Goal: Task Accomplishment & Management: Complete application form

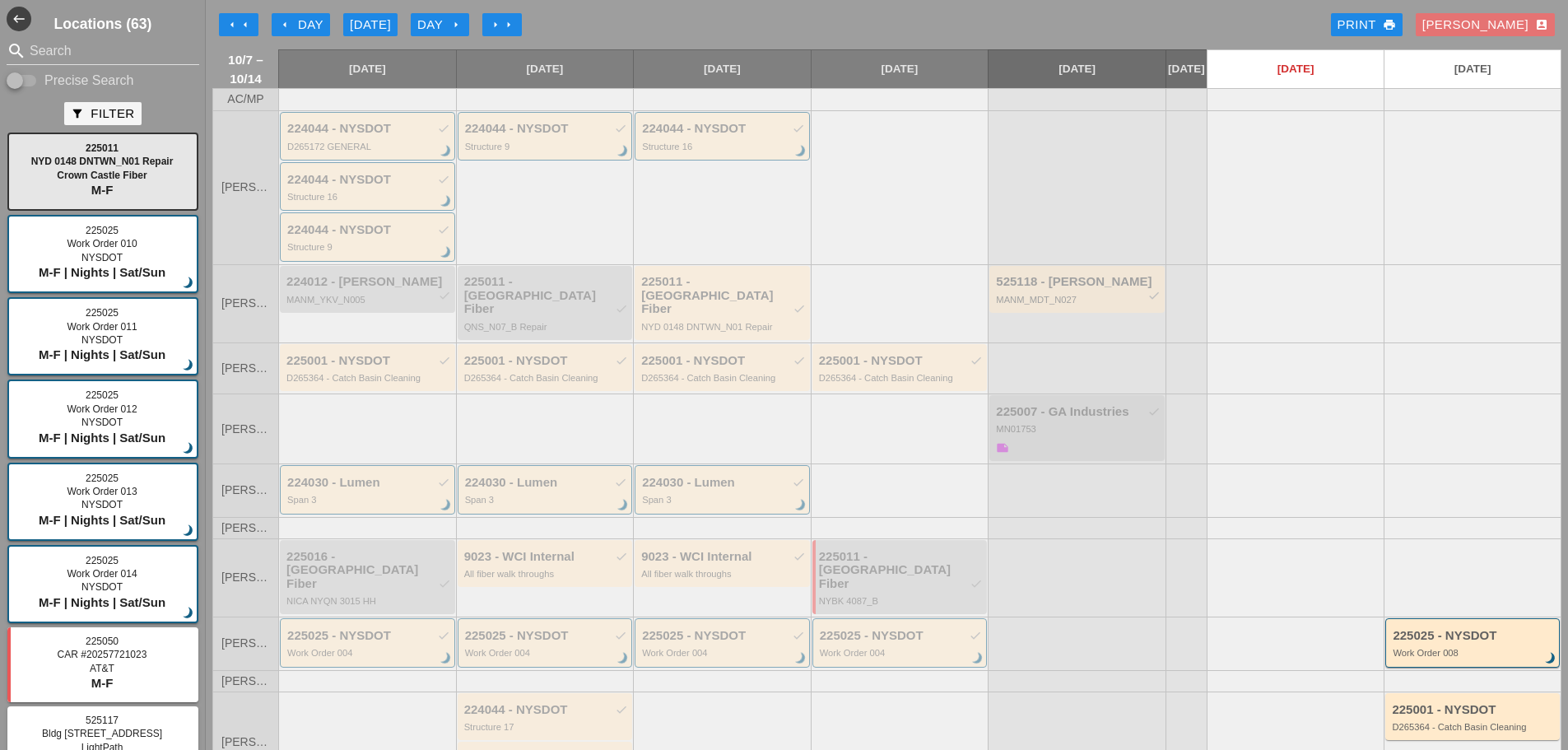
click at [254, 28] on button "arrow_left arrow_left" at bounding box center [239, 24] width 40 height 23
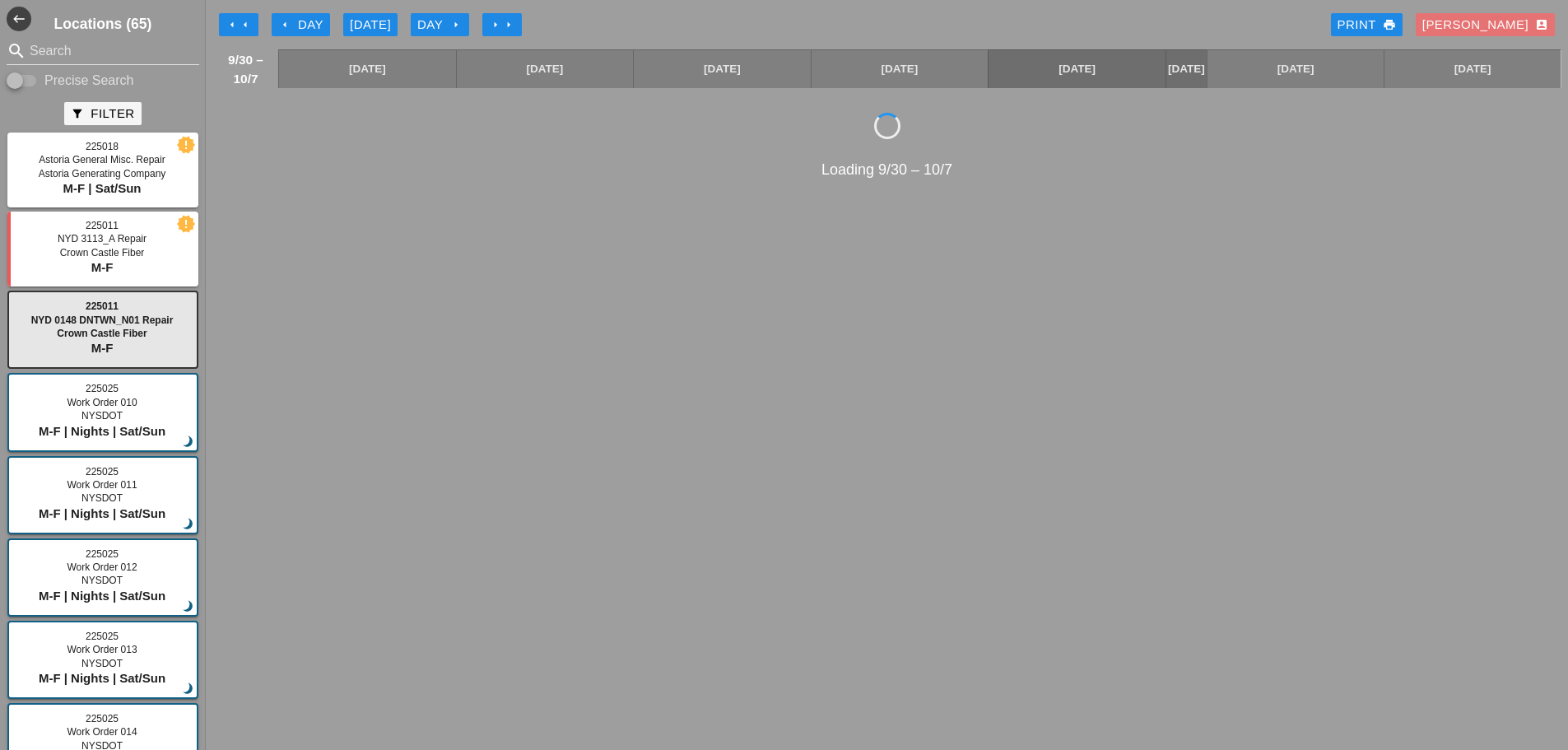
click at [443, 26] on div "Day arrow_right" at bounding box center [440, 24] width 45 height 19
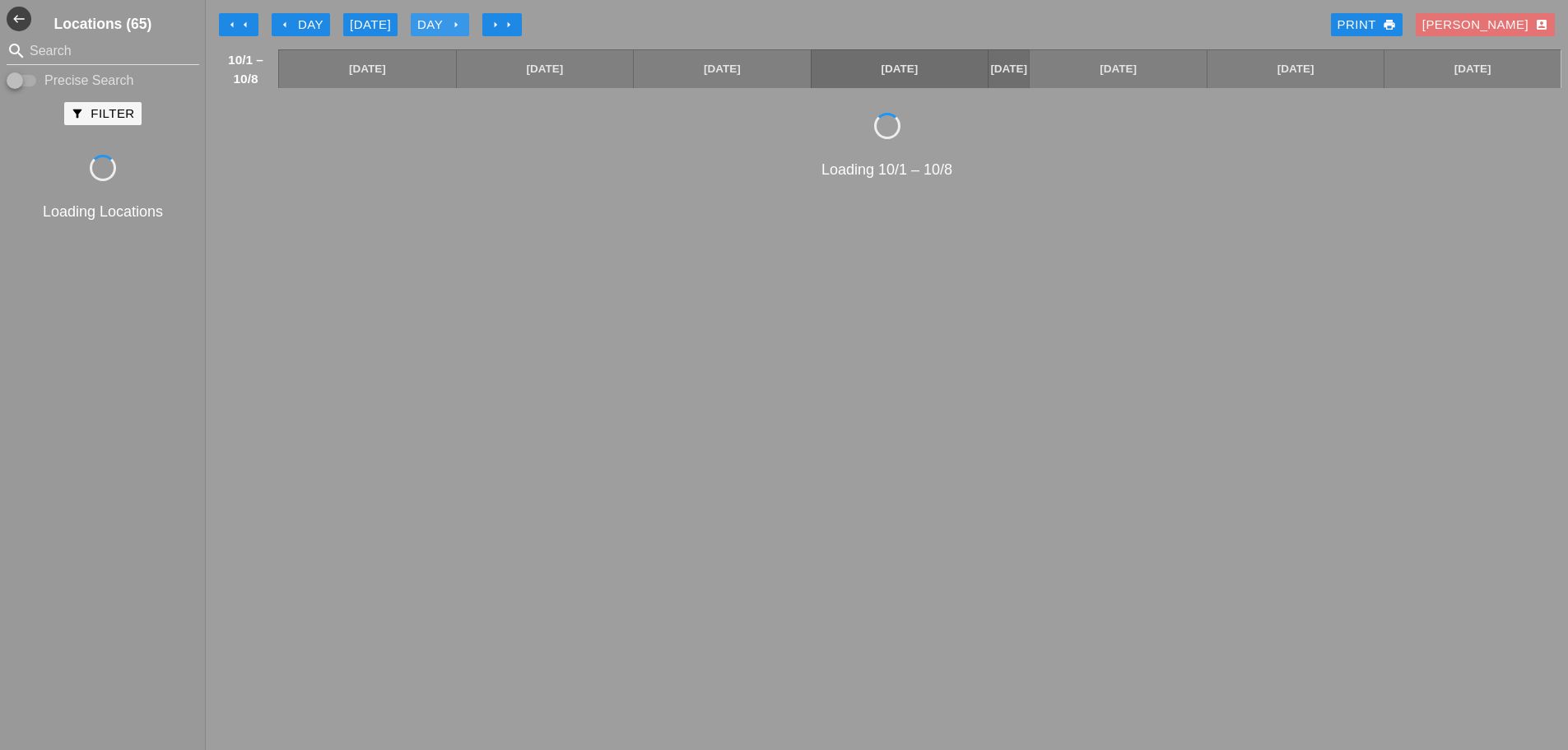
click at [443, 26] on div "Day arrow_right" at bounding box center [440, 24] width 45 height 19
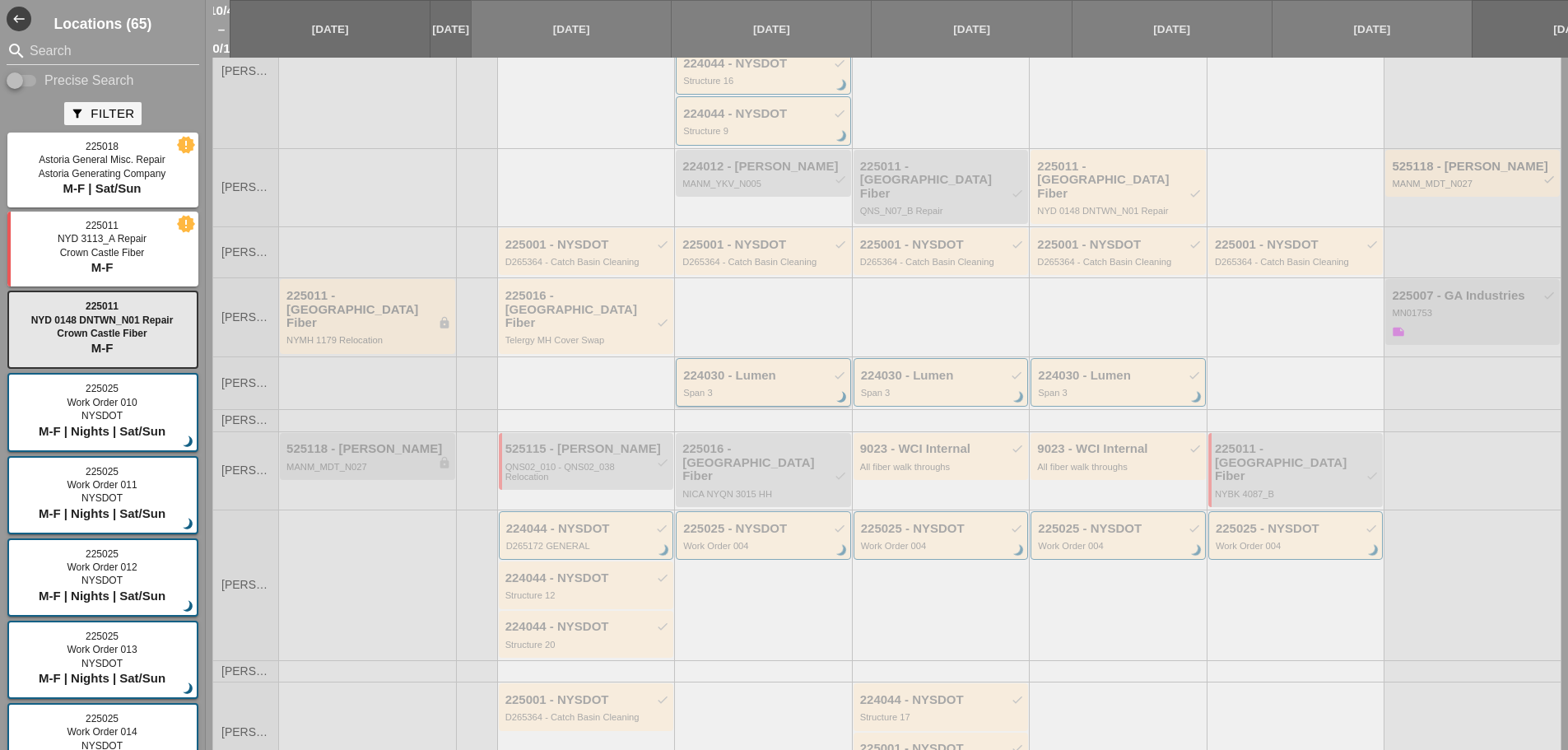
scroll to position [313, 0]
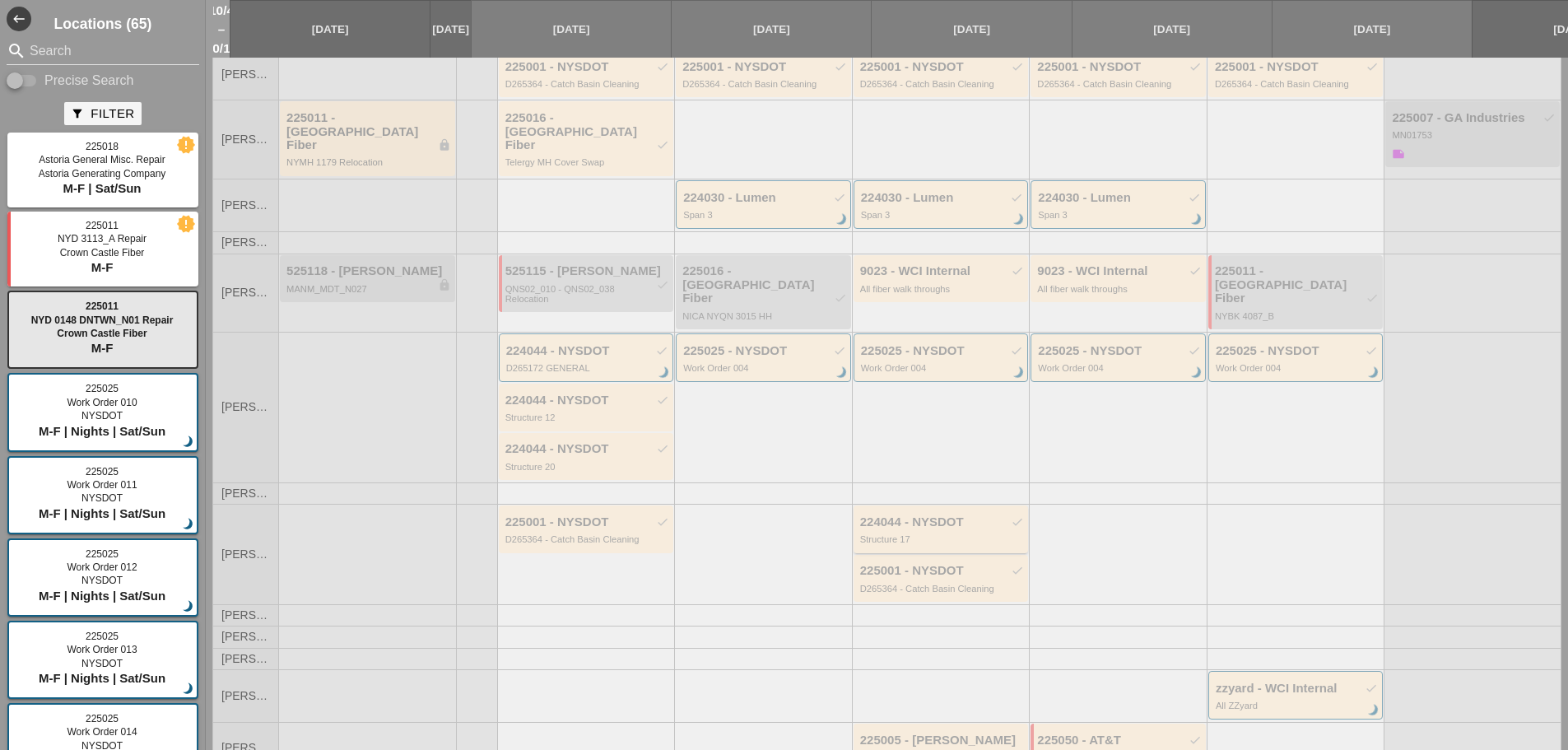
click at [914, 515] on div "224044 - NYSDOT check Structure 17" at bounding box center [942, 529] width 165 height 30
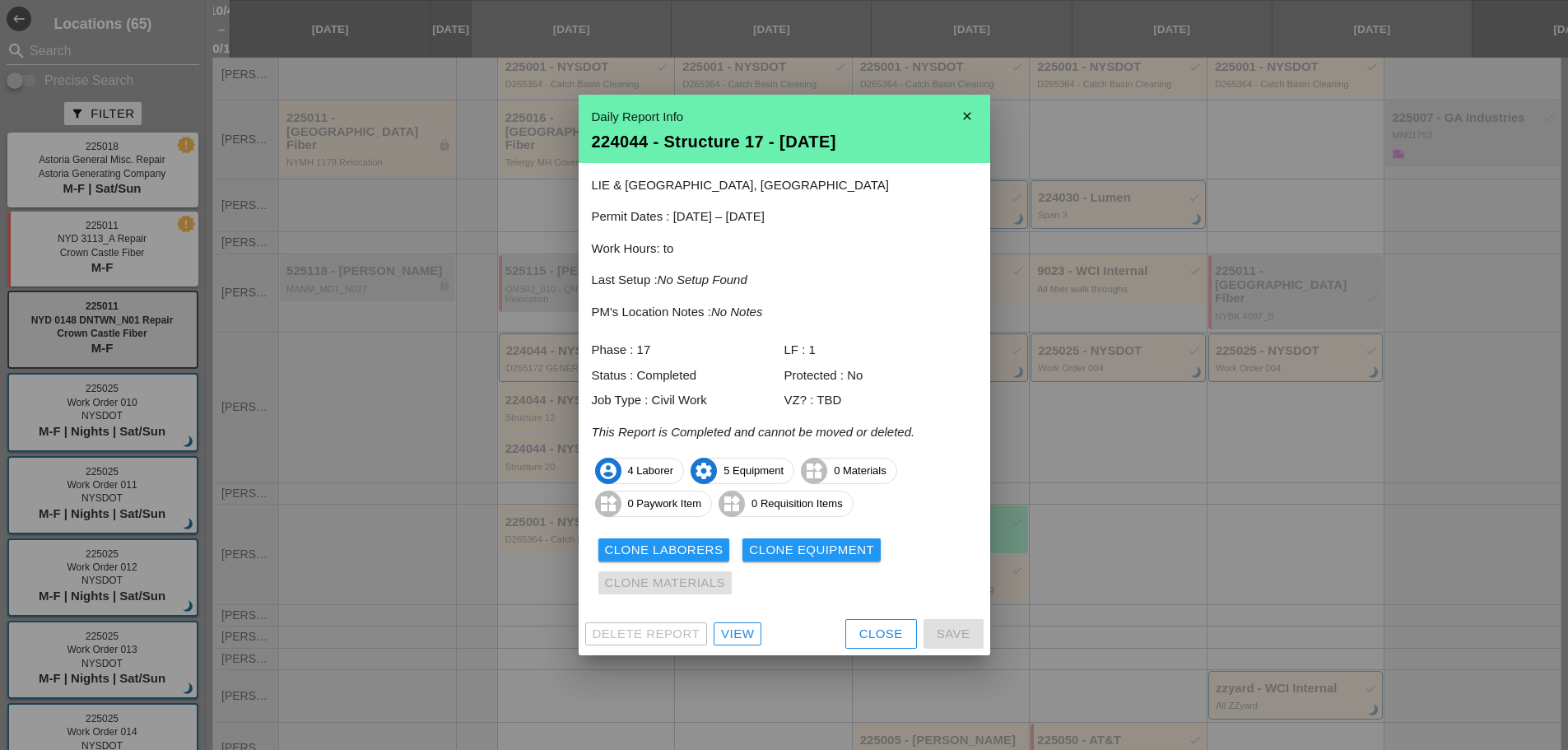
click at [886, 636] on div "Close" at bounding box center [881, 633] width 43 height 19
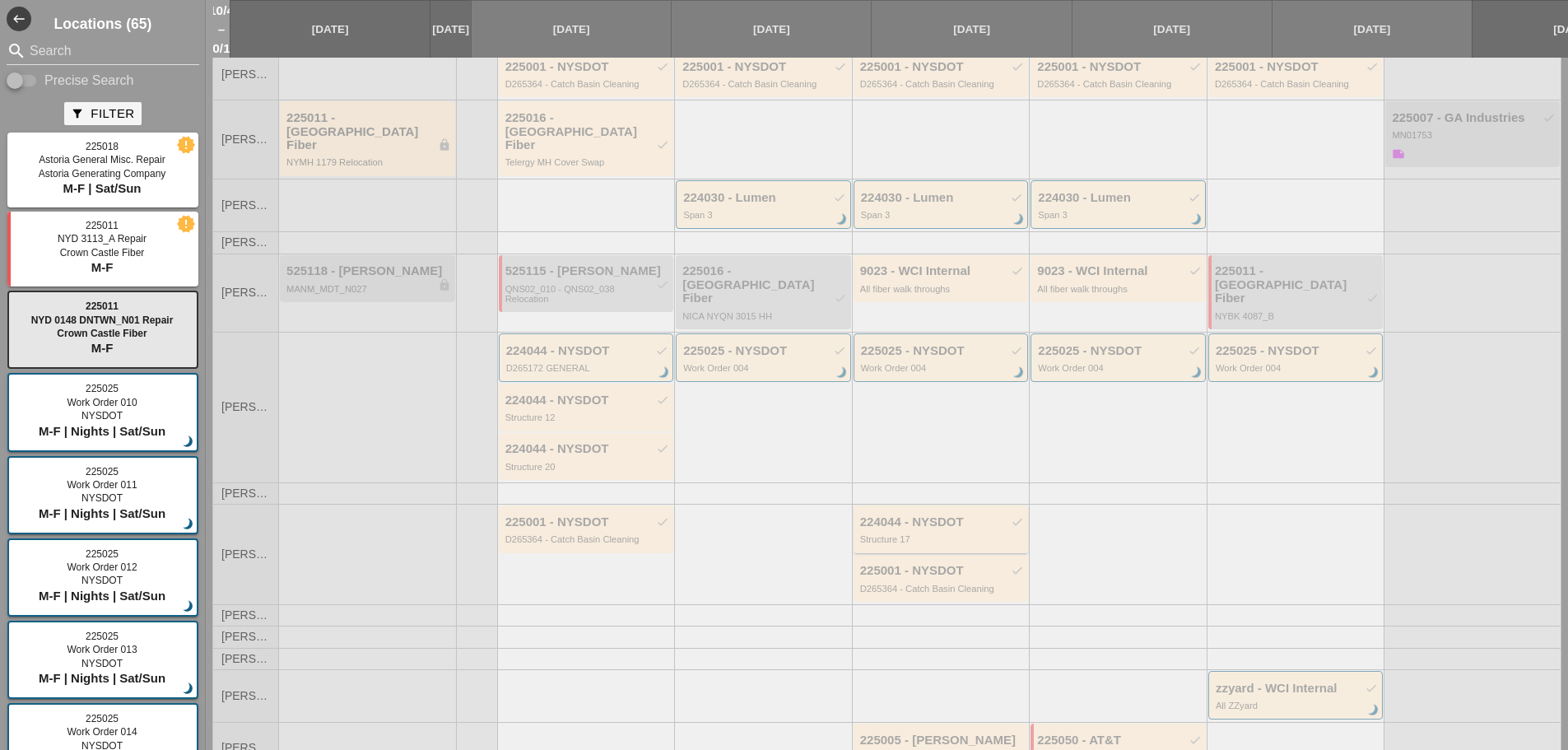
click at [915, 515] on div "224044 - NYSDOT check" at bounding box center [942, 521] width 165 height 14
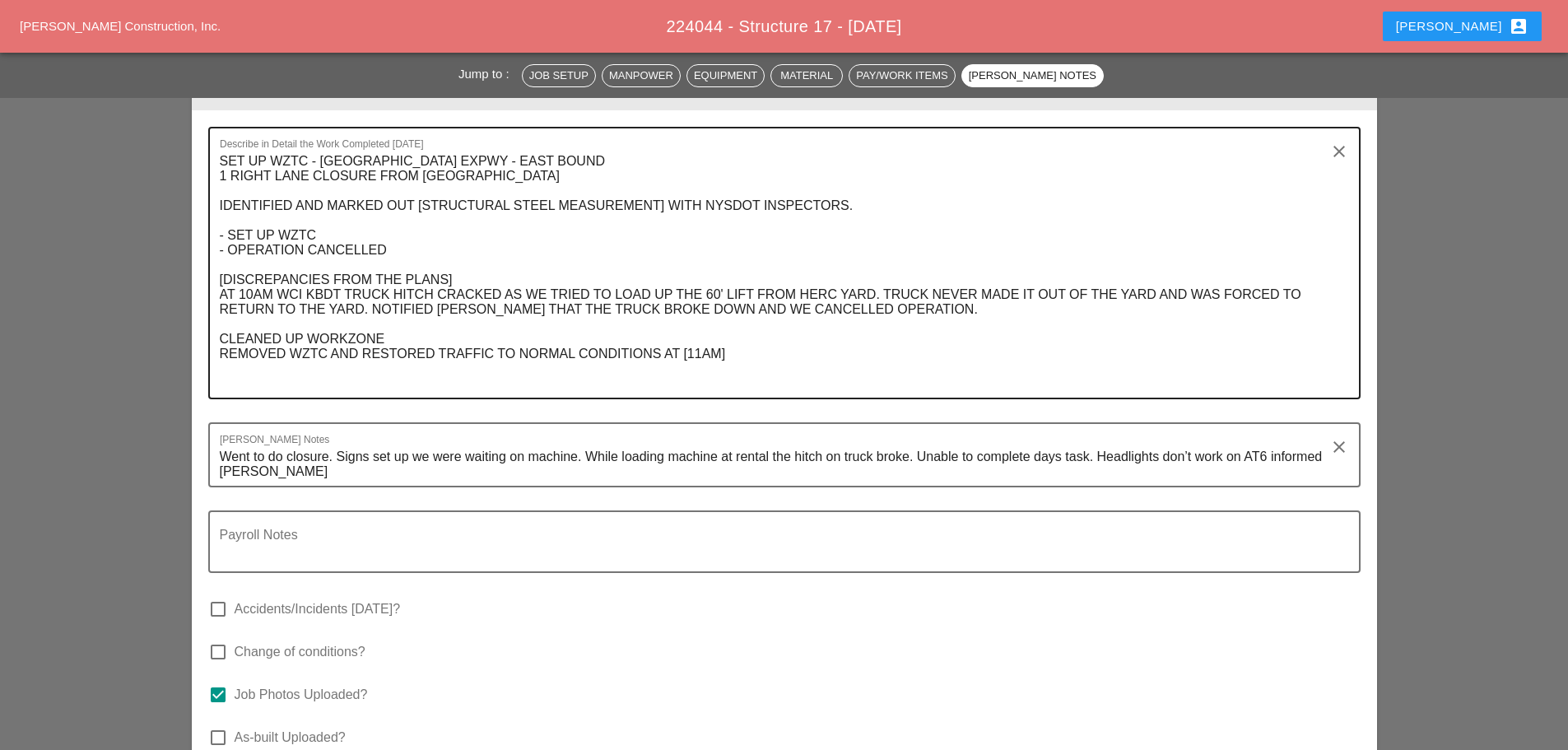
scroll to position [2387, 0]
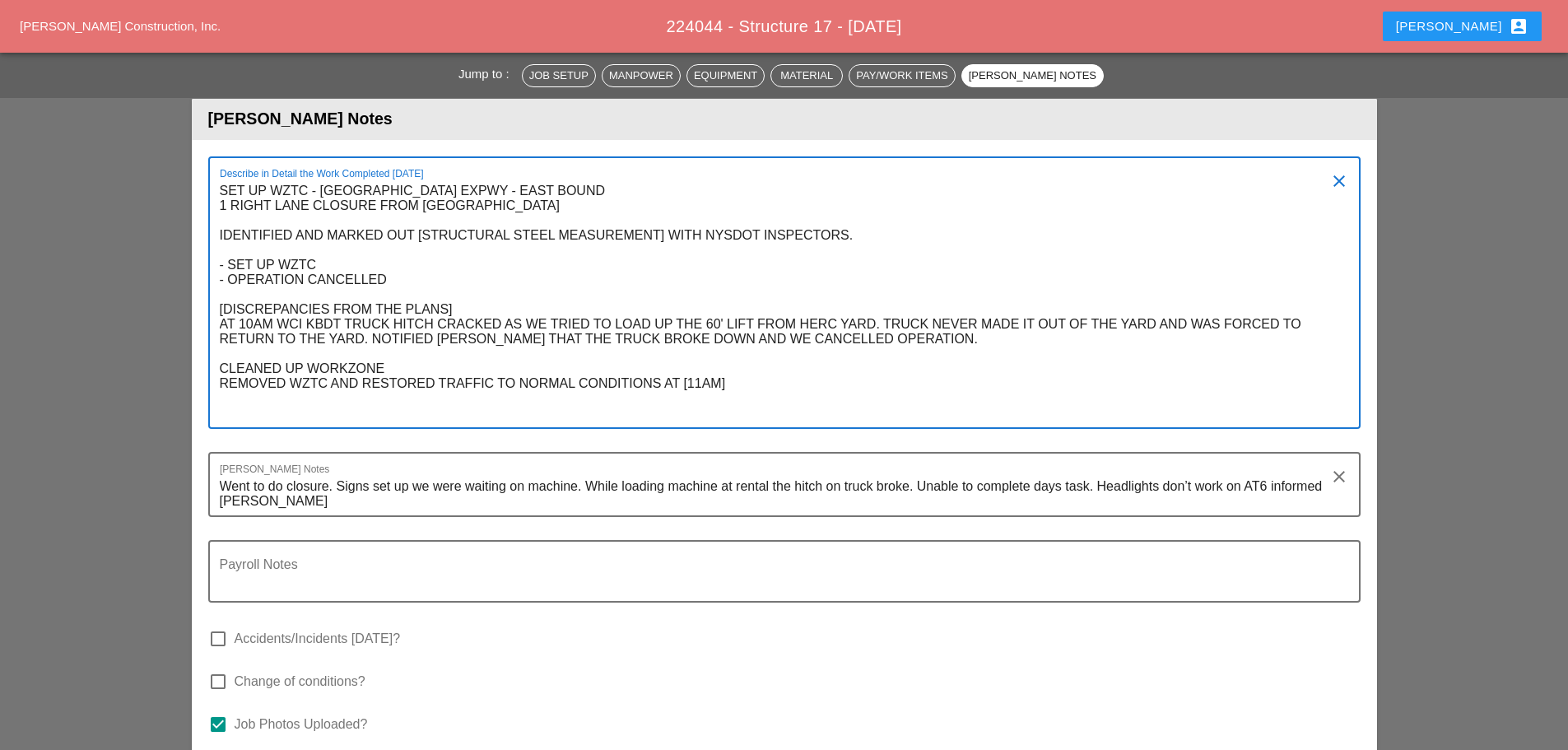
click at [732, 313] on textarea "SET UP WZTC - [GEOGRAPHIC_DATA] EXPWY - EAST BOUND 1 RIGHT LANE CLOSURE FROM [G…" at bounding box center [777, 302] width 1116 height 250
drag, startPoint x: 218, startPoint y: 203, endPoint x: 336, endPoint y: 221, distance: 119.4
click at [336, 221] on div "Describe in Detail the Work Completed [DATE] SET UP WZTC - [GEOGRAPHIC_DATA] EX…" at bounding box center [784, 292] width 1152 height 272
click at [356, 217] on textarea "SET UP WZTC - [GEOGRAPHIC_DATA] EXPWY - EAST BOUND 1 RIGHT LANE CLOSURE FROM [G…" at bounding box center [777, 302] width 1116 height 250
click at [745, 348] on textarea "SET UP WZTC - [GEOGRAPHIC_DATA] EXPWY - EAST BOUND 1 RIGHT LANE CLOSURE FROM [G…" at bounding box center [777, 302] width 1116 height 250
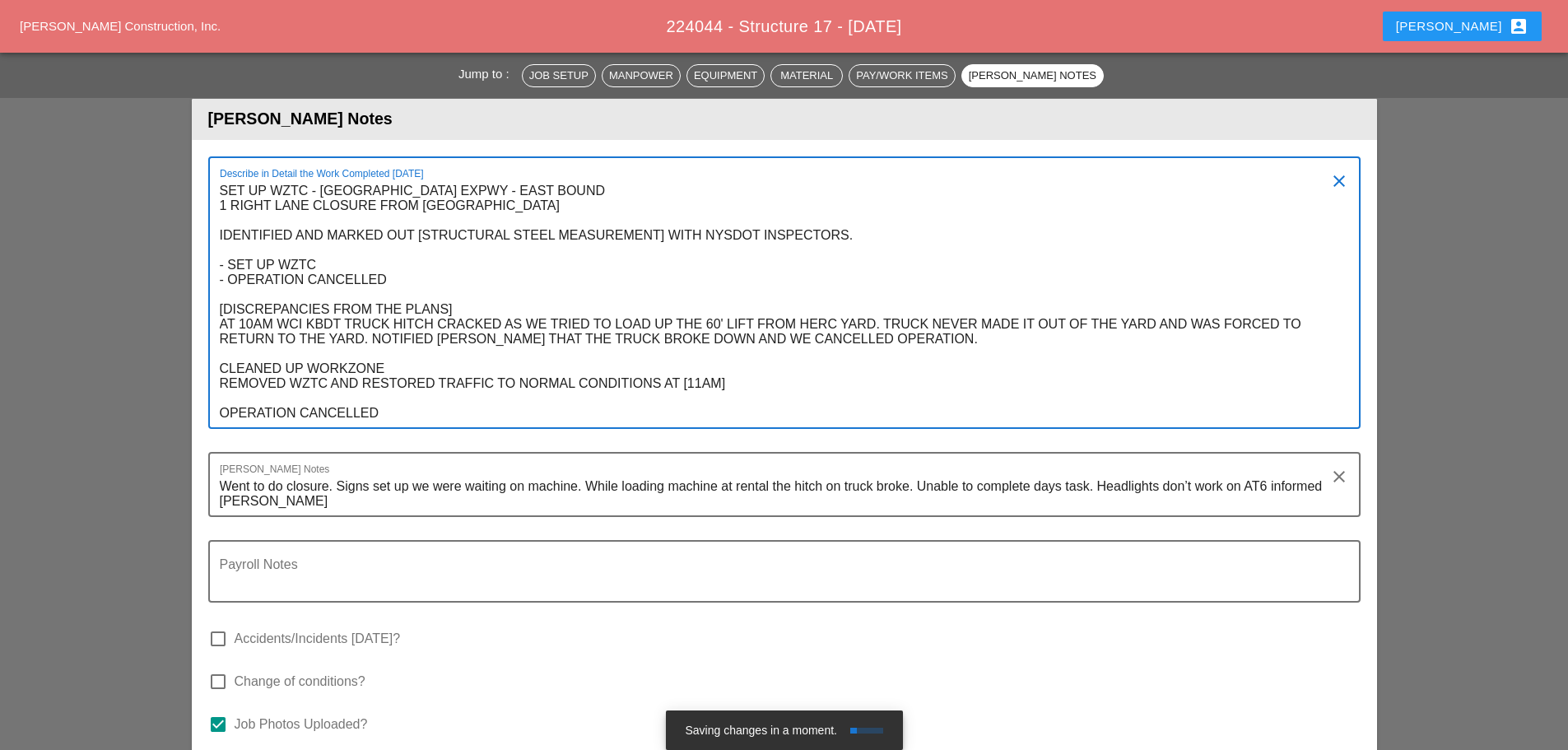
drag, startPoint x: 562, startPoint y: 150, endPoint x: 214, endPoint y: 123, distance: 349.0
click at [214, 157] on div "Describe in Detail the Work Completed [DATE] SET UP WZTC - [GEOGRAPHIC_DATA] EX…" at bounding box center [784, 292] width 1152 height 272
drag, startPoint x: 350, startPoint y: 216, endPoint x: 333, endPoint y: 212, distance: 17.5
click at [344, 214] on textarea "SET UP WZTC - [GEOGRAPHIC_DATA] EXPWY - EAST BOUND 1 RIGHT LANE CLOSURE FROM [G…" at bounding box center [777, 302] width 1116 height 250
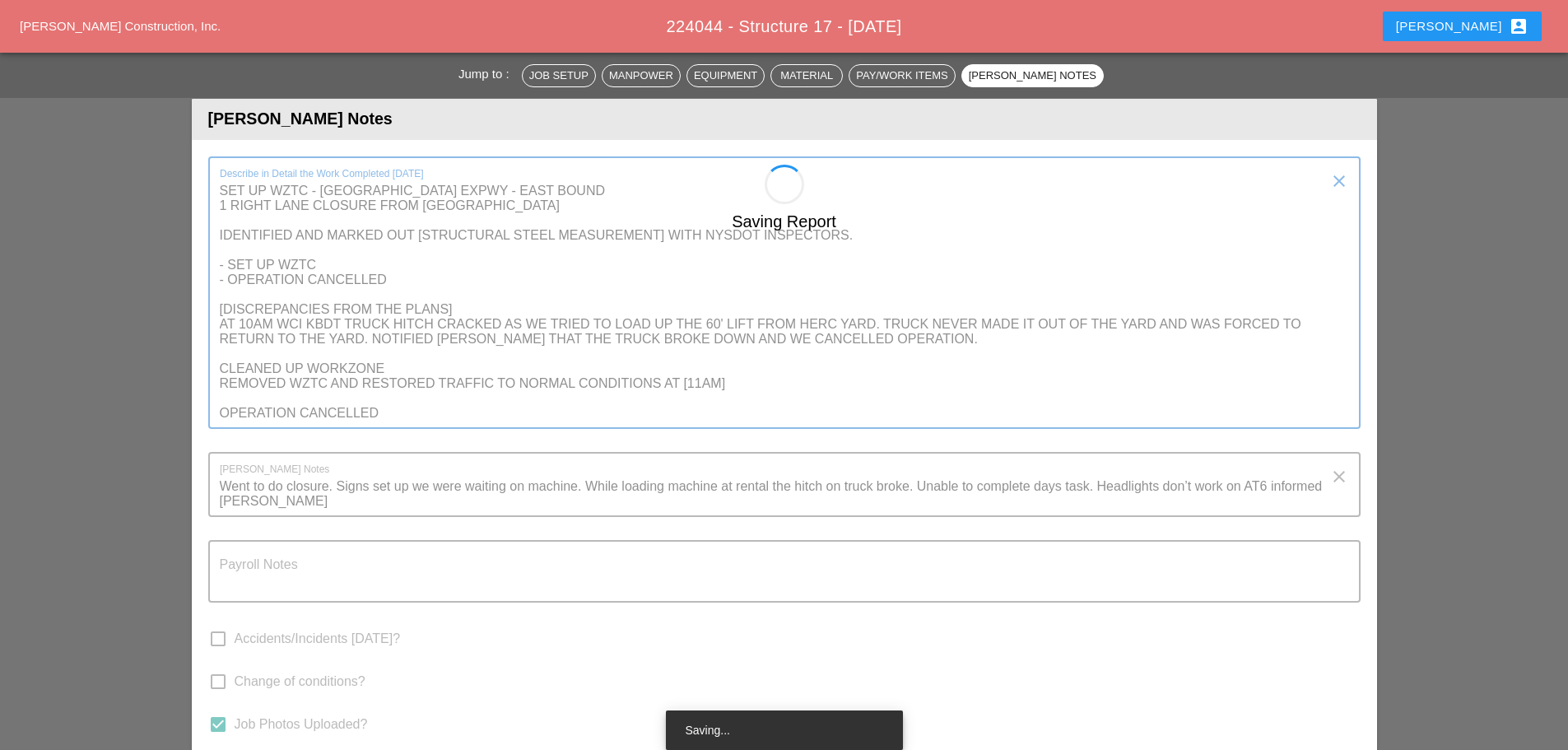
drag, startPoint x: 323, startPoint y: 204, endPoint x: 236, endPoint y: 201, distance: 87.1
click at [233, 201] on div "Saving Report Describe in Detail the Work Completed [DATE] SET UP WZTC - [GEOGR…" at bounding box center [784, 516] width 1185 height 751
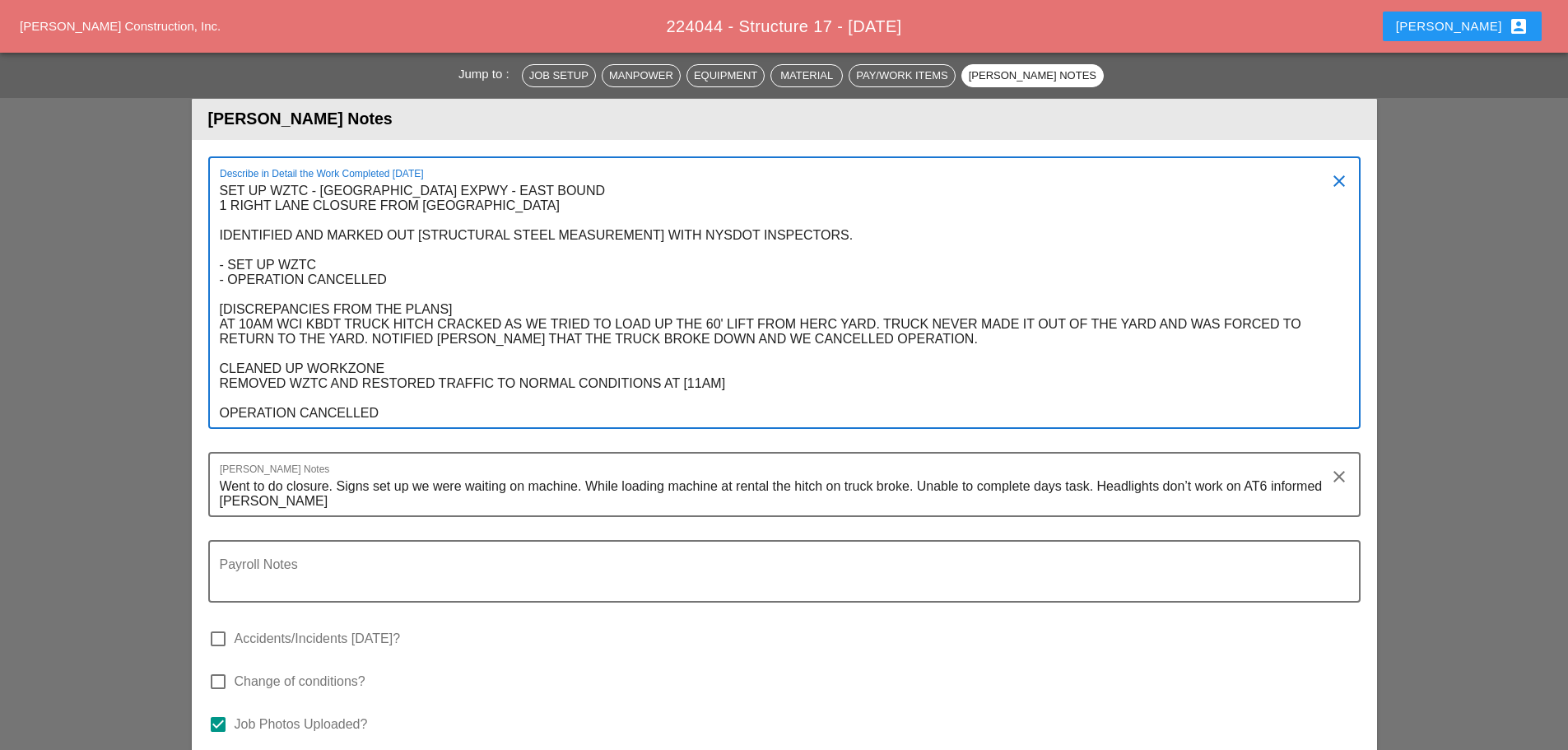
click at [318, 204] on textarea "SET UP WZTC - [GEOGRAPHIC_DATA] EXPWY - EAST BOUND 1 RIGHT LANE CLOSURE FROM [G…" at bounding box center [777, 302] width 1116 height 250
drag, startPoint x: 316, startPoint y: 204, endPoint x: 219, endPoint y: 134, distance: 119.6
click at [220, 177] on textarea "SET UP WZTC - [GEOGRAPHIC_DATA] EXPWY - EAST BOUND 1 RIGHT LANE CLOSURE FROM [G…" at bounding box center [777, 302] width 1116 height 250
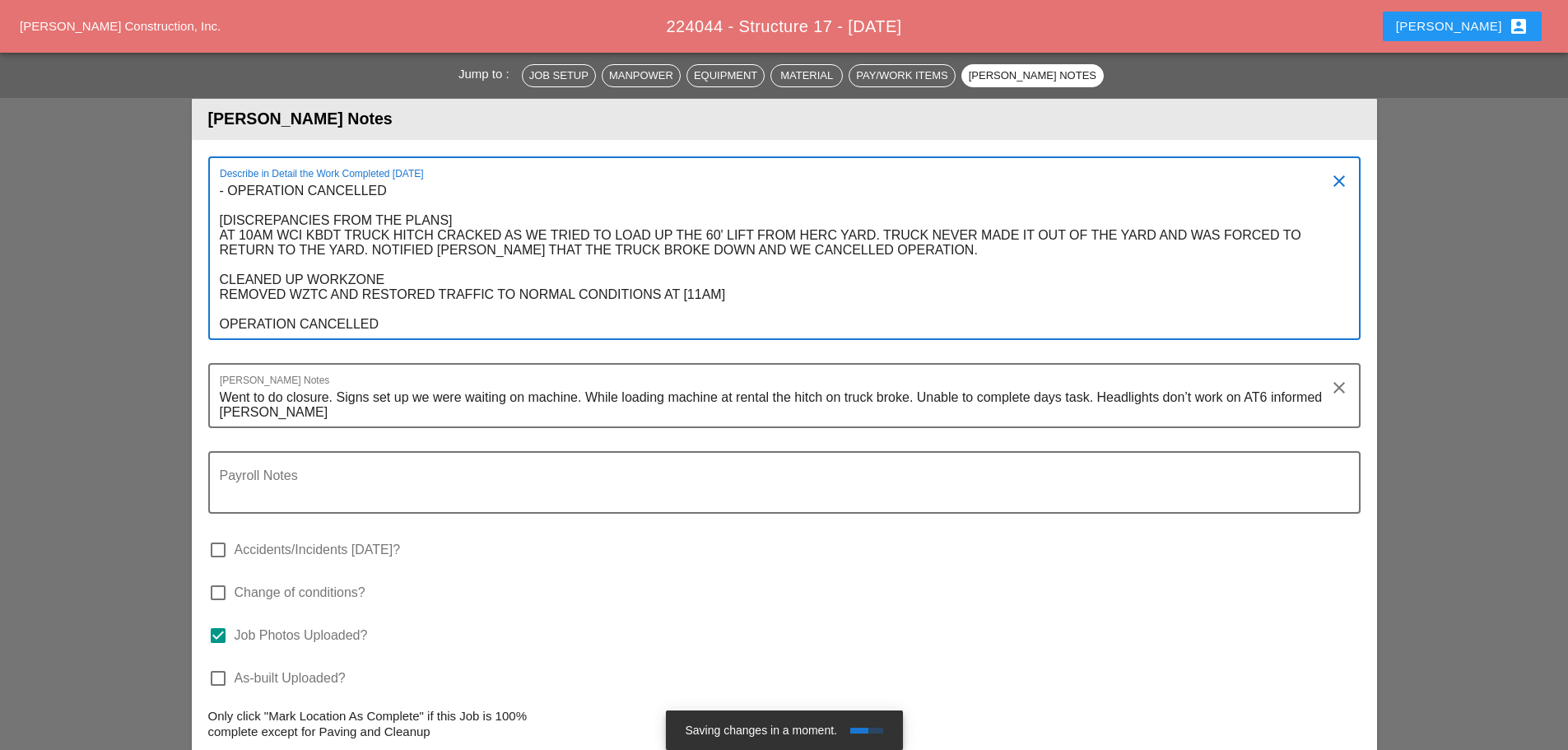
drag, startPoint x: 413, startPoint y: 264, endPoint x: 217, endPoint y: 218, distance: 201.3
click at [217, 218] on div "Describe in Detail the Work Completed [DATE] - OPERATION CANCELLED [DISCREPANCI…" at bounding box center [784, 248] width 1152 height 184
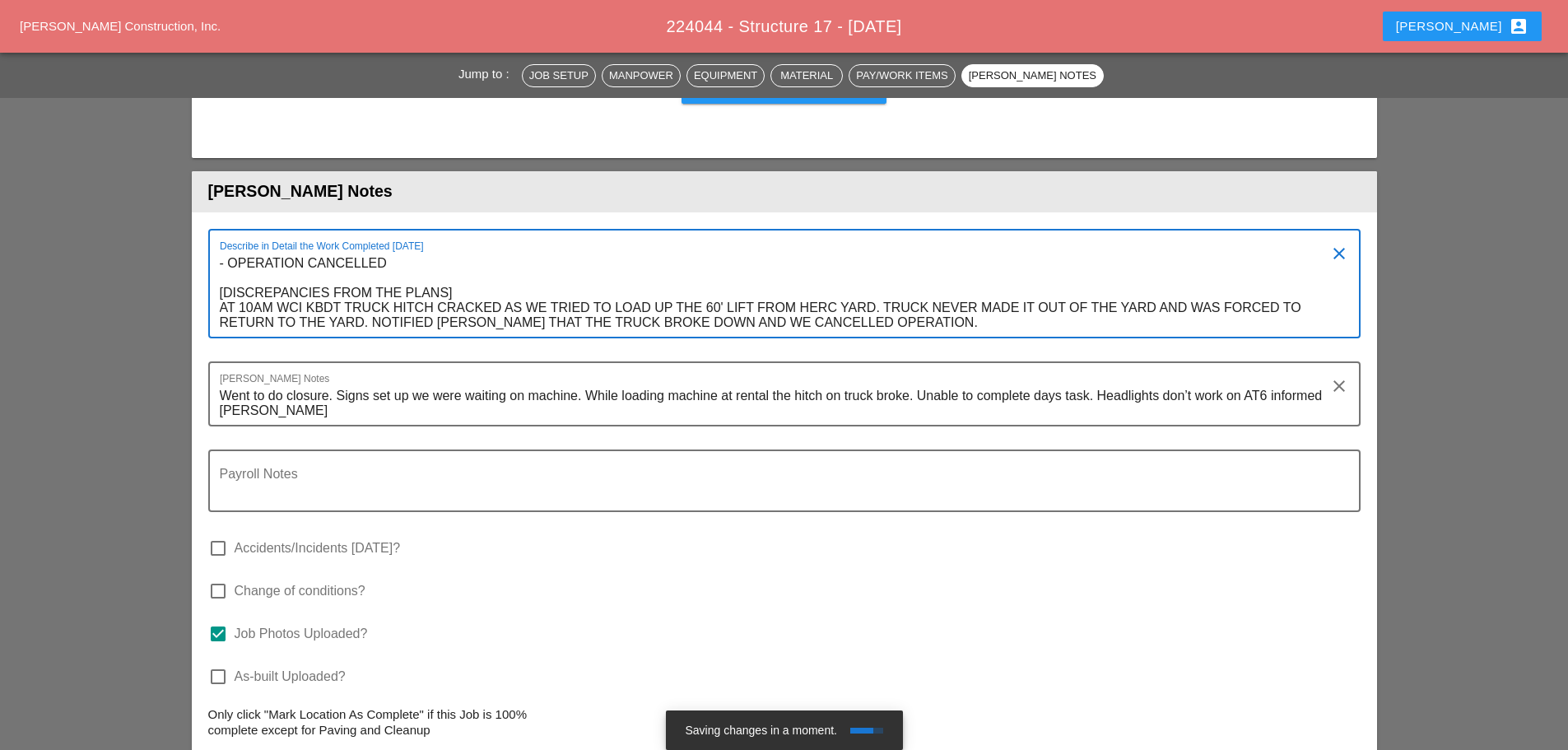
scroll to position [2222, 0]
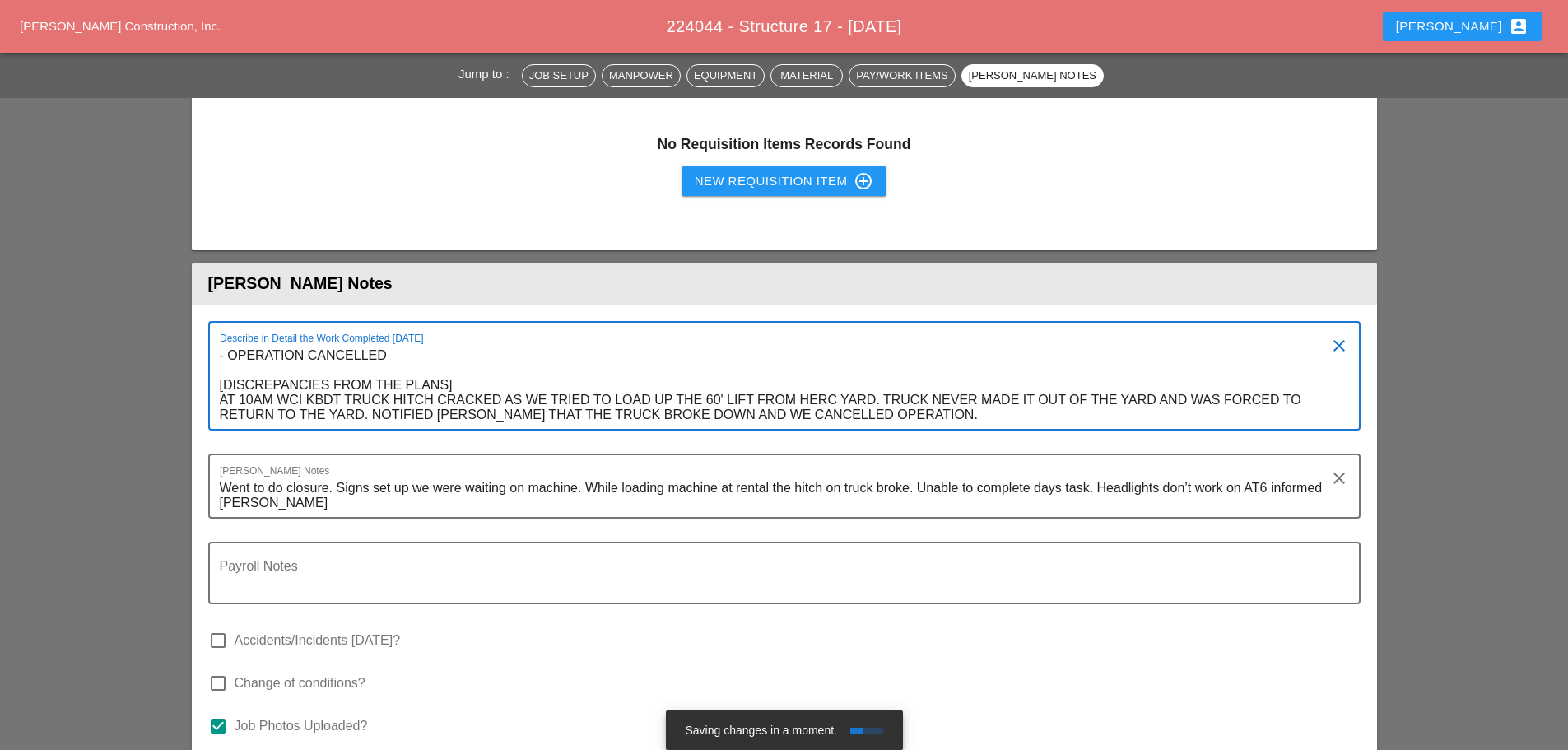
click at [230, 342] on textarea "- OPERATION CANCELLED [DISCREPANCIES FROM THE PLANS] AT 10AM WCI KBDT TRUCK HIT…" at bounding box center [777, 385] width 1116 height 87
type textarea "- OPERATION CANCELLED [DISCREPANCIES FROM THE PLANS] AT 10AM WCI KBDT TRUCK HIT…"
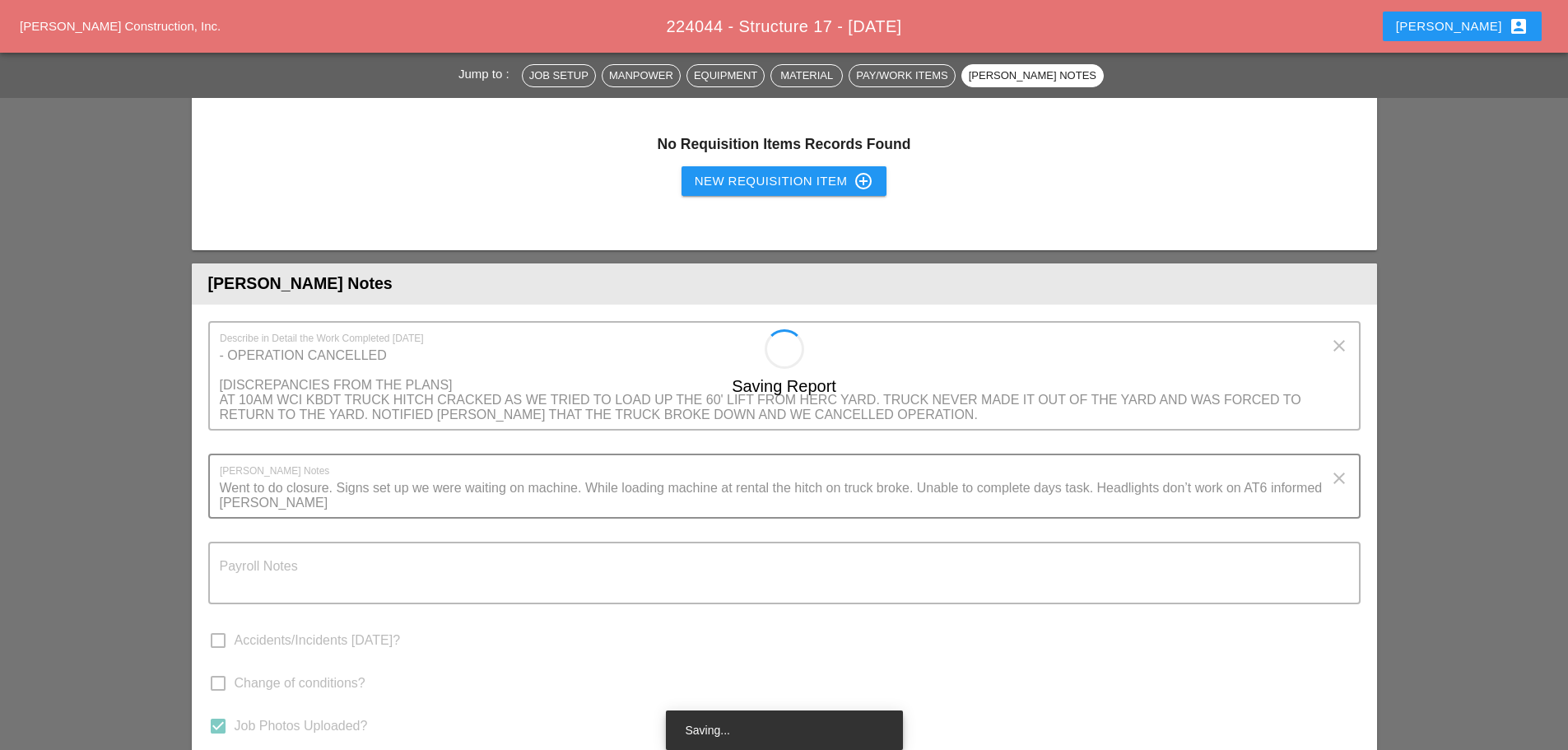
click at [258, 447] on div "Saving Report" at bounding box center [784, 623] width 1185 height 588
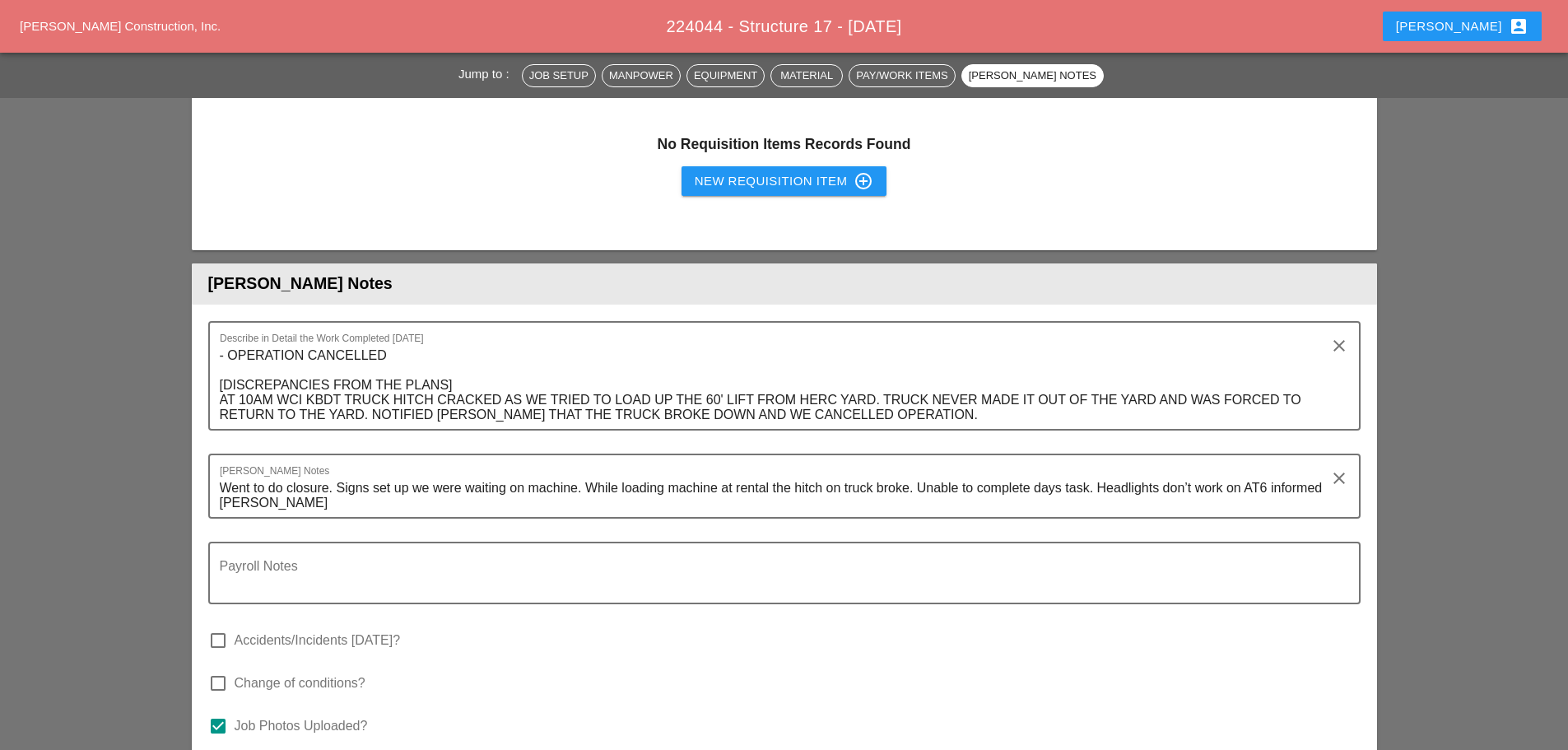
click at [258, 475] on textarea "Went to do closure. Signs set up we were waiting on machine. While loading mach…" at bounding box center [777, 496] width 1116 height 42
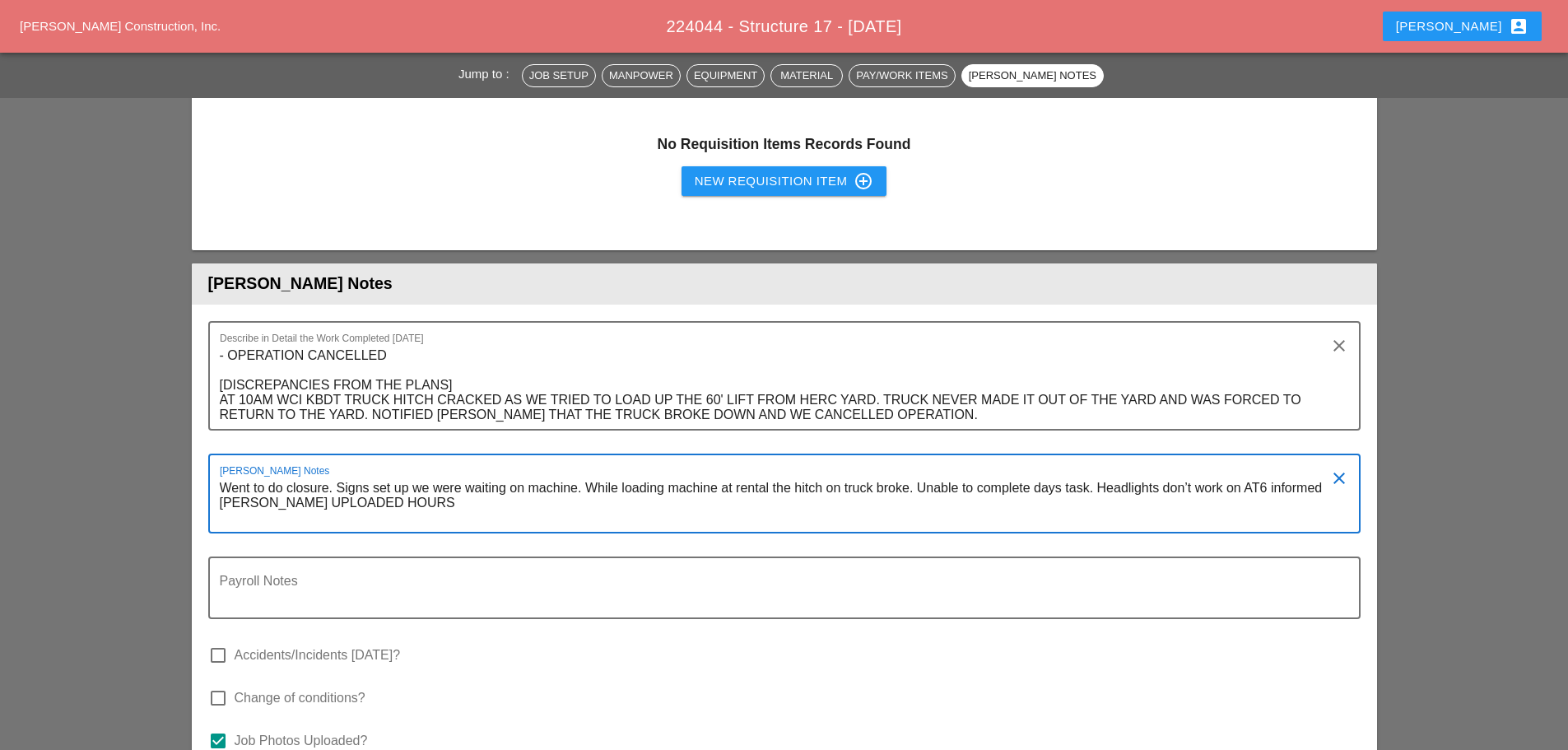
type textarea "Went to do closure. Signs set up we were waiting on machine. While loading mach…"
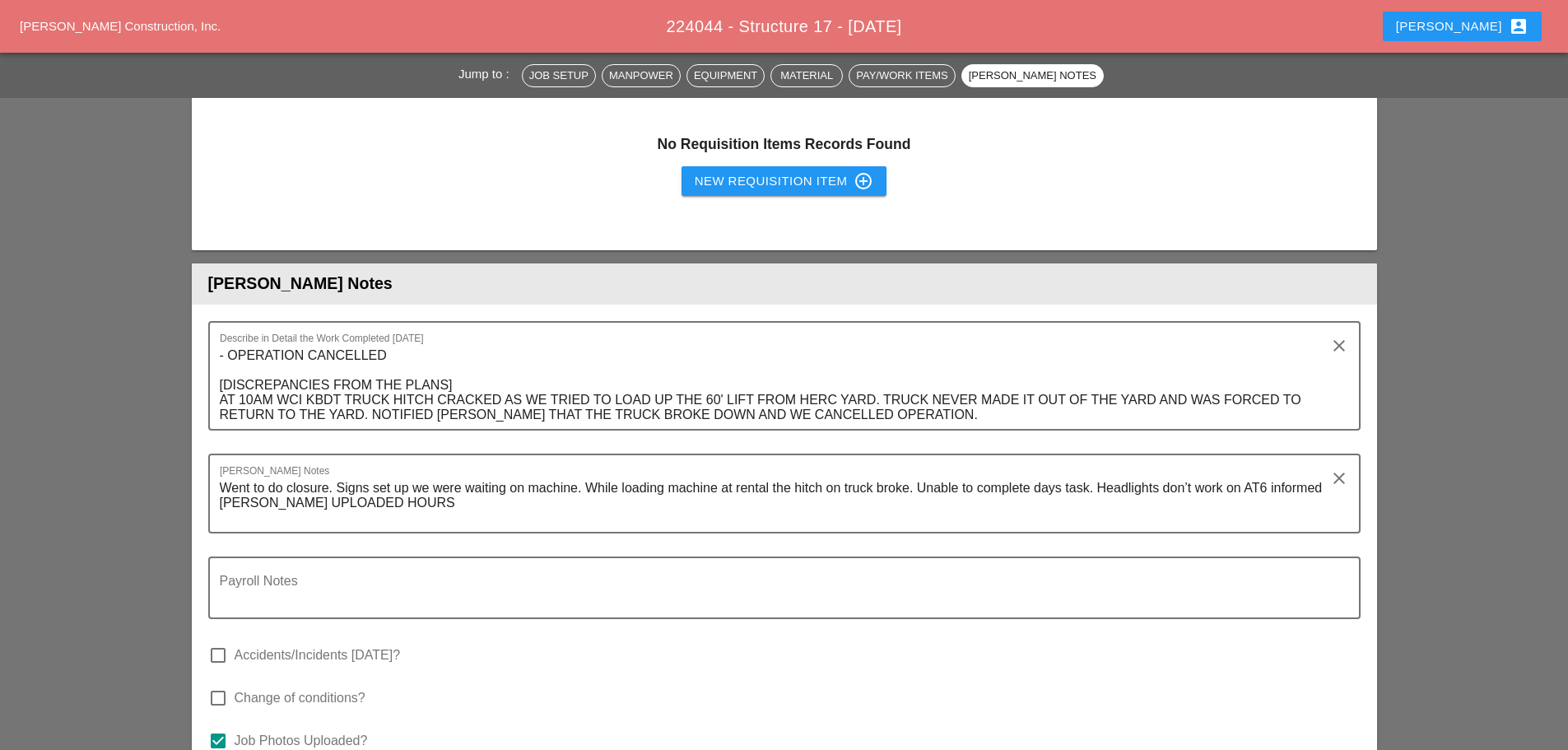
scroll to position [1647, 0]
